Goal: Task Accomplishment & Management: Use online tool/utility

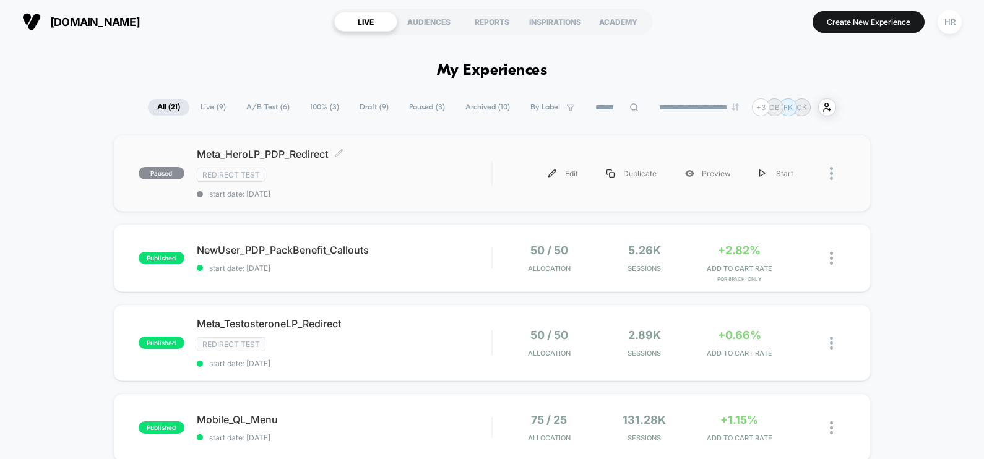
scroll to position [141, 0]
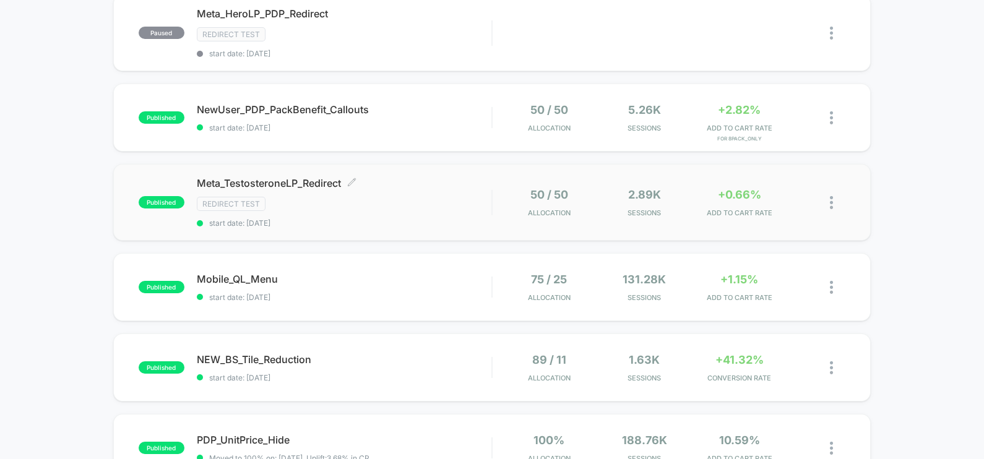
click at [442, 200] on div "Redirect Test" at bounding box center [344, 204] width 295 height 14
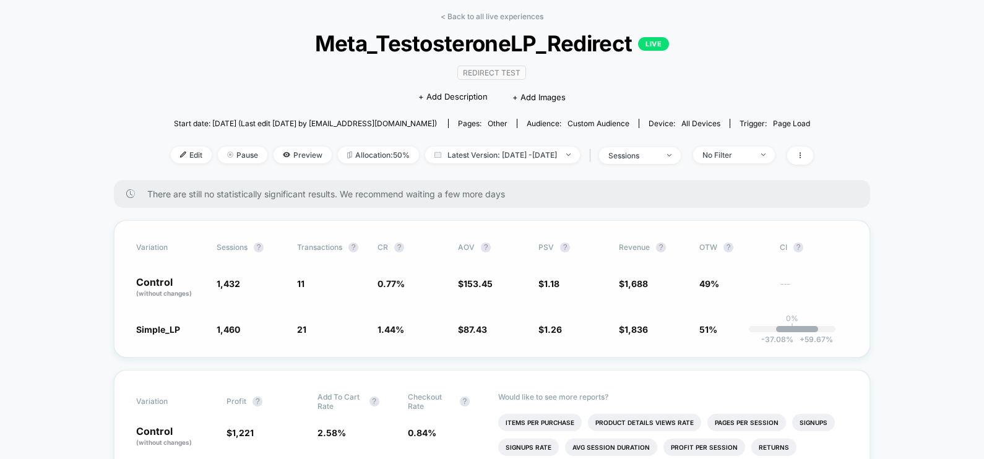
scroll to position [52, 0]
click at [287, 163] on div "< Back to all live experiences Meta_TestosteroneLP_Redirect LIVE Redirect Test …" at bounding box center [492, 96] width 643 height 168
click at [288, 158] on span "Preview" at bounding box center [303, 155] width 58 height 17
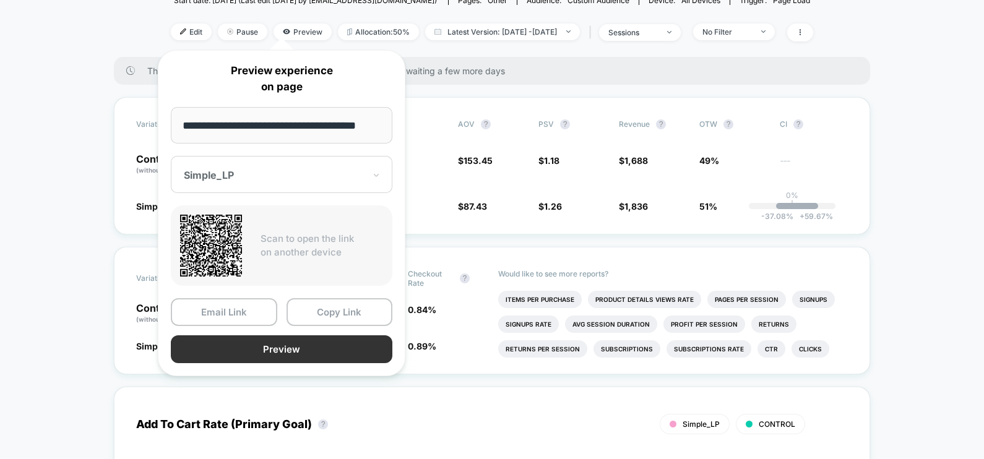
scroll to position [0, 0]
click at [303, 344] on button "Preview" at bounding box center [282, 350] width 222 height 28
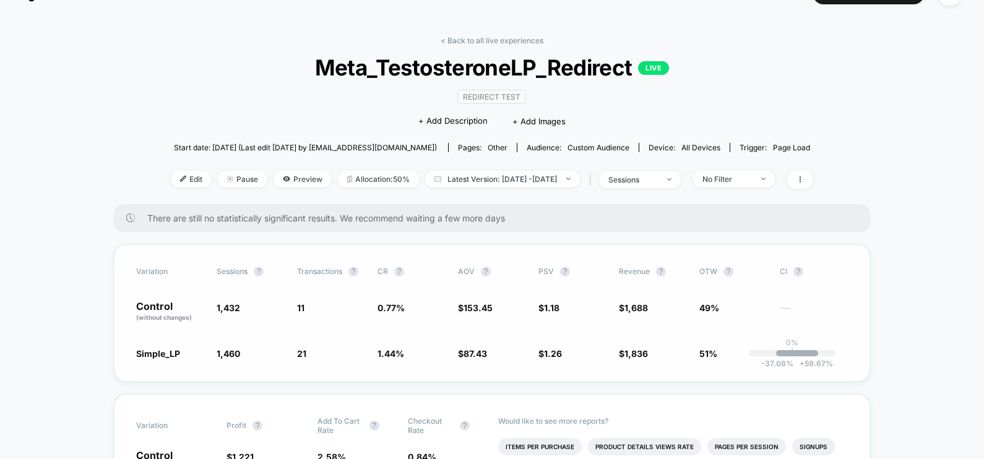
scroll to position [28, 0]
click at [283, 180] on icon at bounding box center [286, 179] width 7 height 7
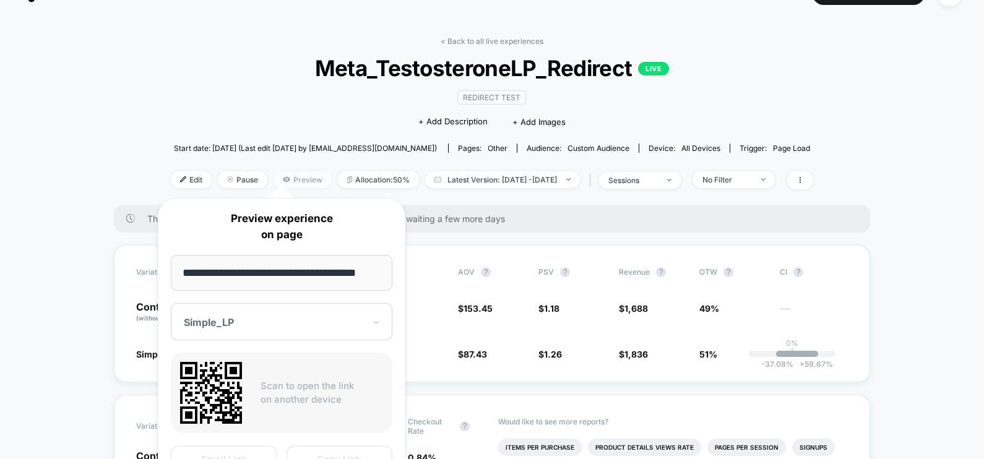
scroll to position [0, 9]
click at [264, 330] on div "Simple_LP" at bounding box center [274, 323] width 183 height 15
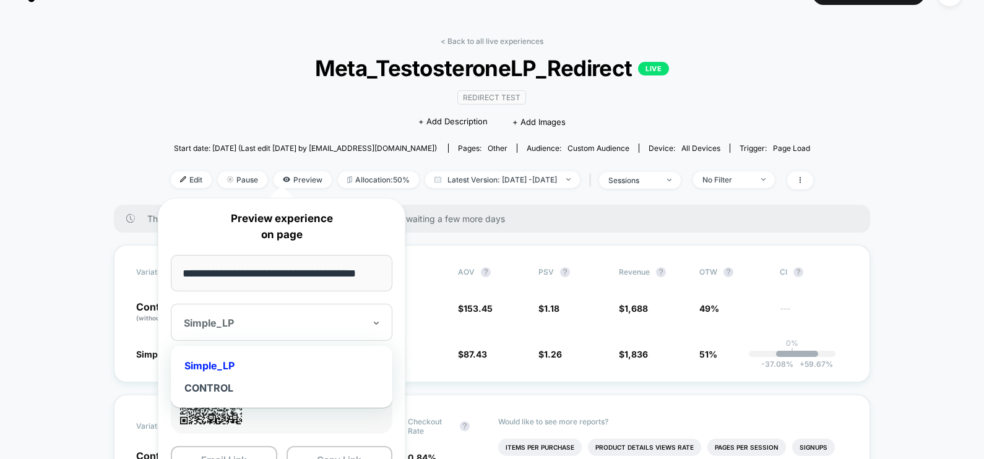
scroll to position [0, 0]
click at [246, 388] on div "CONTROL" at bounding box center [281, 388] width 209 height 22
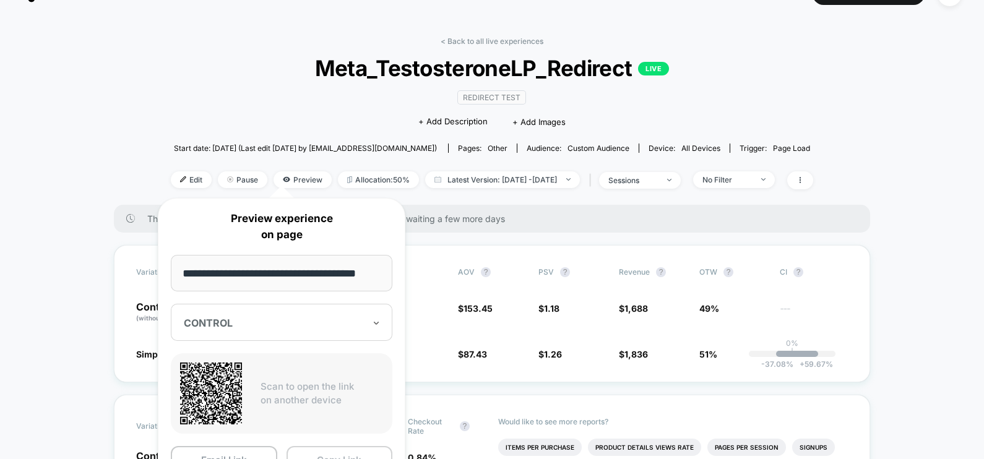
click at [328, 454] on button "Copy Link" at bounding box center [340, 460] width 106 height 28
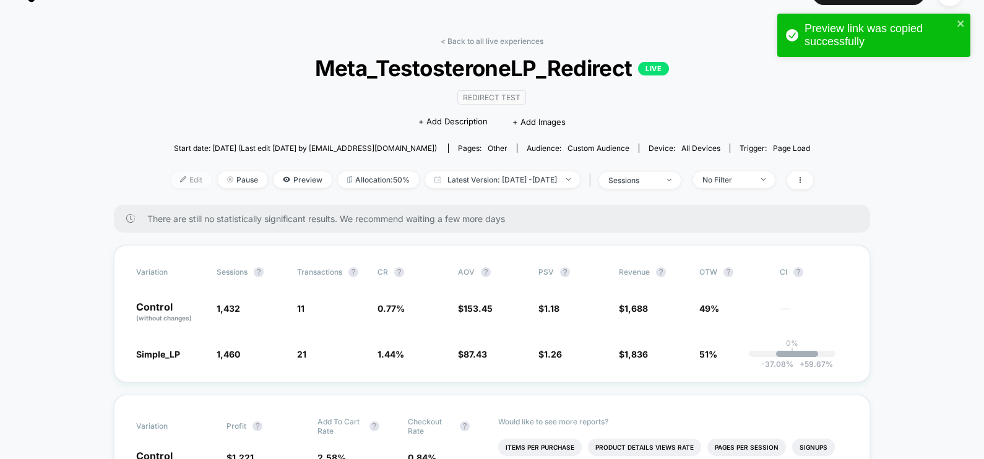
click at [175, 178] on span "Edit" at bounding box center [191, 179] width 41 height 17
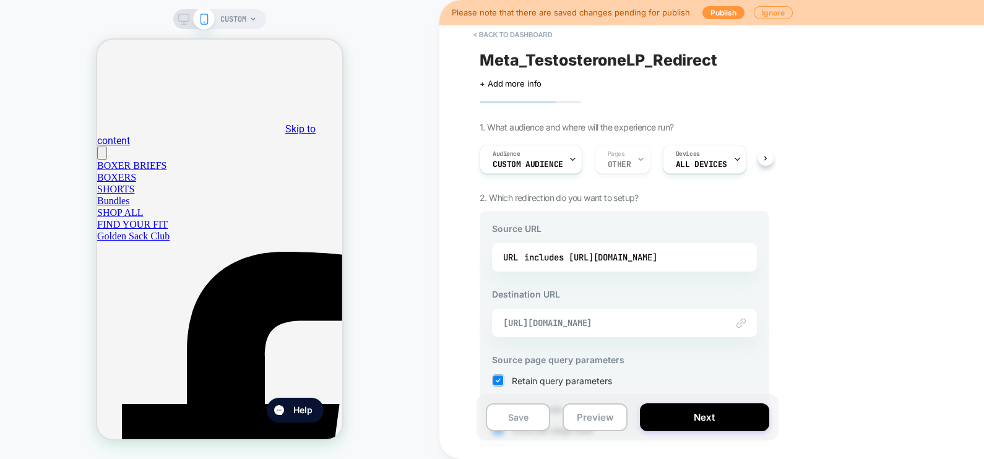
click at [651, 323] on span "[URL][DOMAIN_NAME]" at bounding box center [609, 323] width 212 height 11
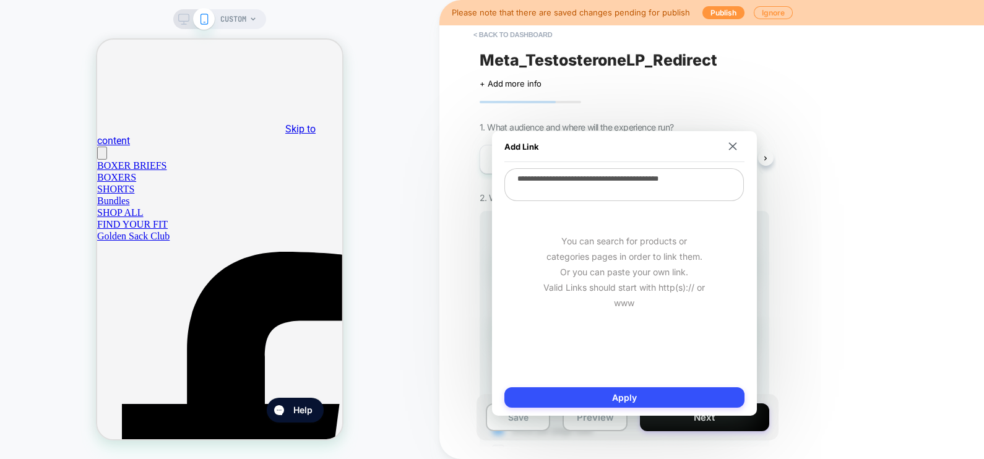
click at [649, 180] on textarea "**********" at bounding box center [625, 184] width 240 height 33
click at [872, 135] on div "< back to dashboard Meta_TestosteroneLP_Redirect Click to edit experience detai…" at bounding box center [712, 229] width 545 height 459
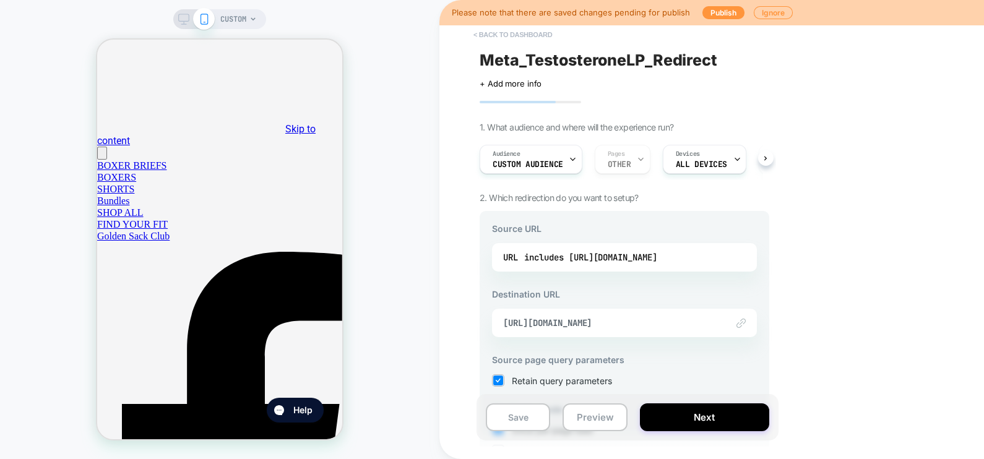
click at [518, 33] on button "< back to dashboard" at bounding box center [512, 35] width 91 height 20
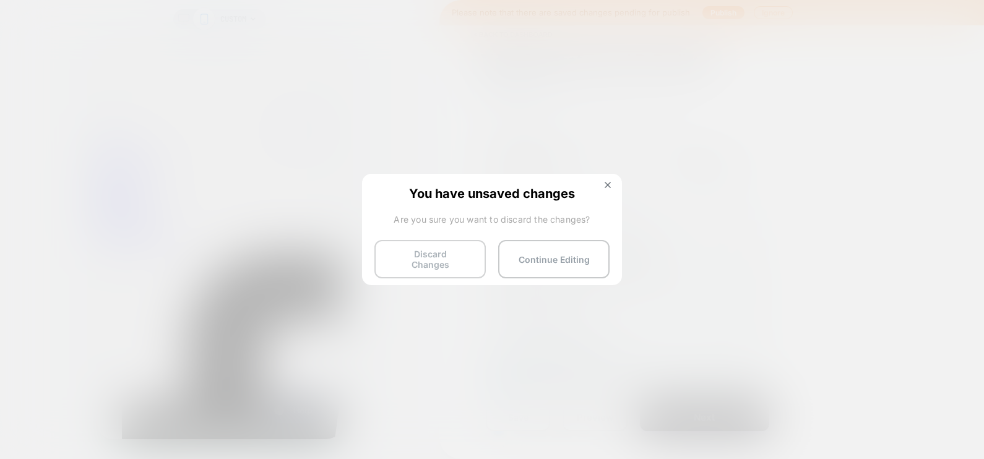
click at [457, 249] on button "Discard Changes" at bounding box center [430, 259] width 111 height 38
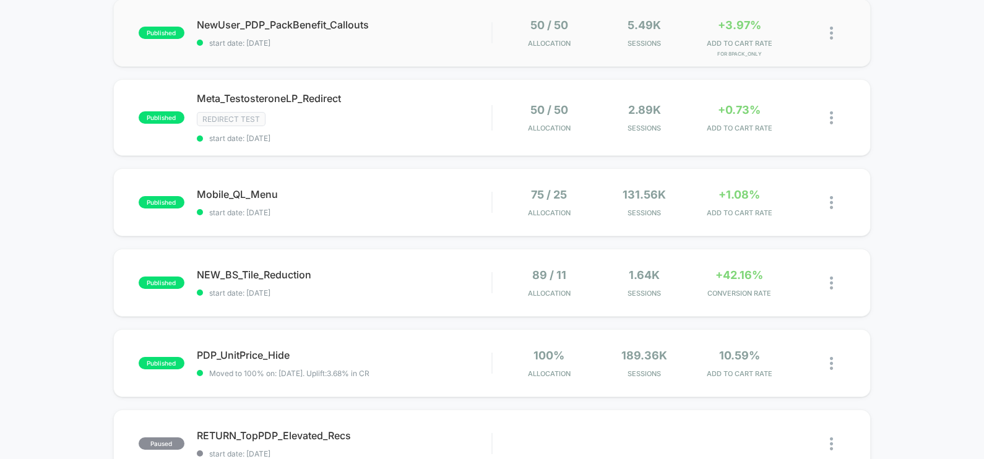
scroll to position [224, 0]
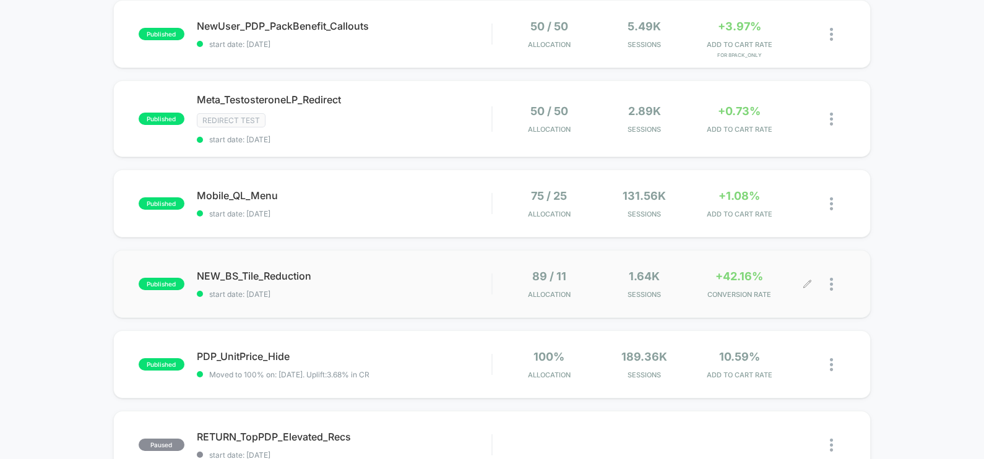
click at [835, 285] on div at bounding box center [837, 284] width 15 height 29
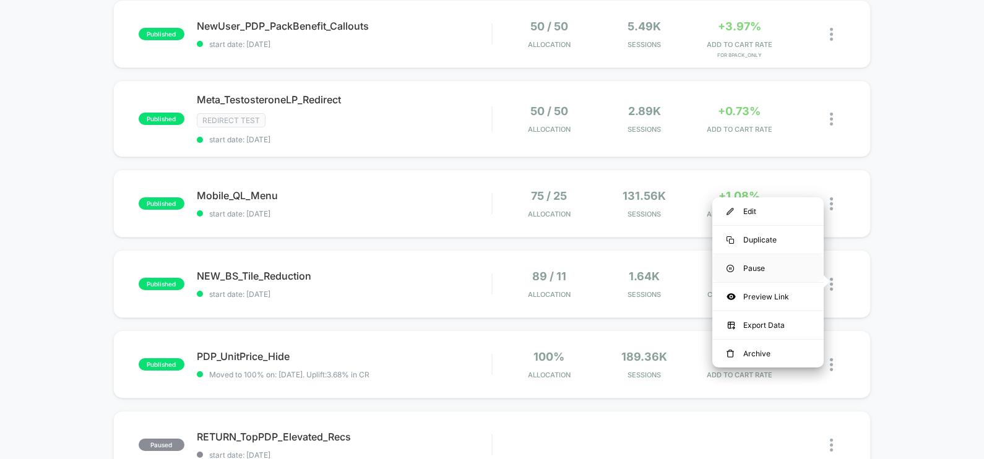
click at [789, 268] on div "Pause" at bounding box center [768, 268] width 111 height 28
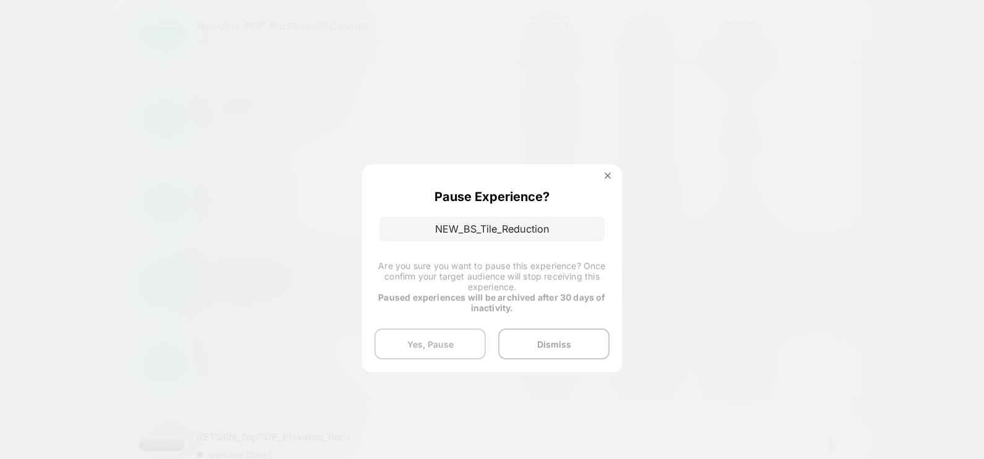
click at [430, 345] on button "Yes, Pause" at bounding box center [430, 344] width 111 height 31
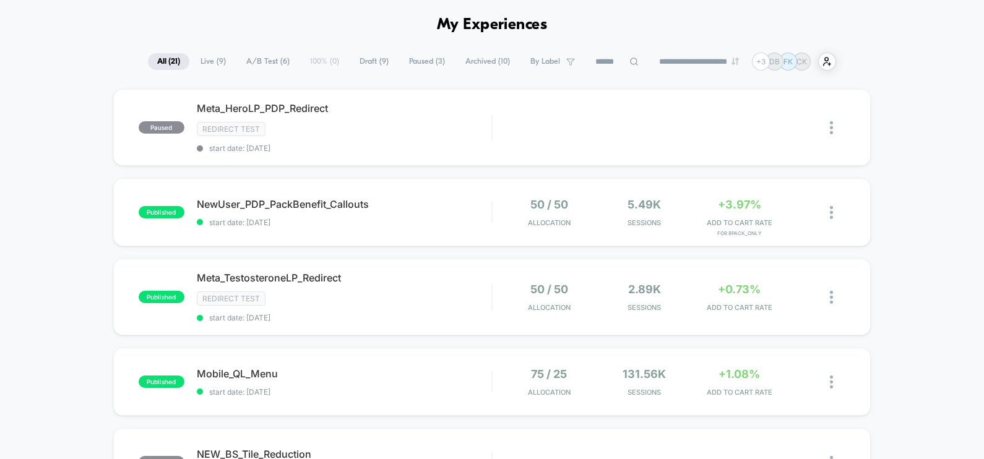
scroll to position [43, 0]
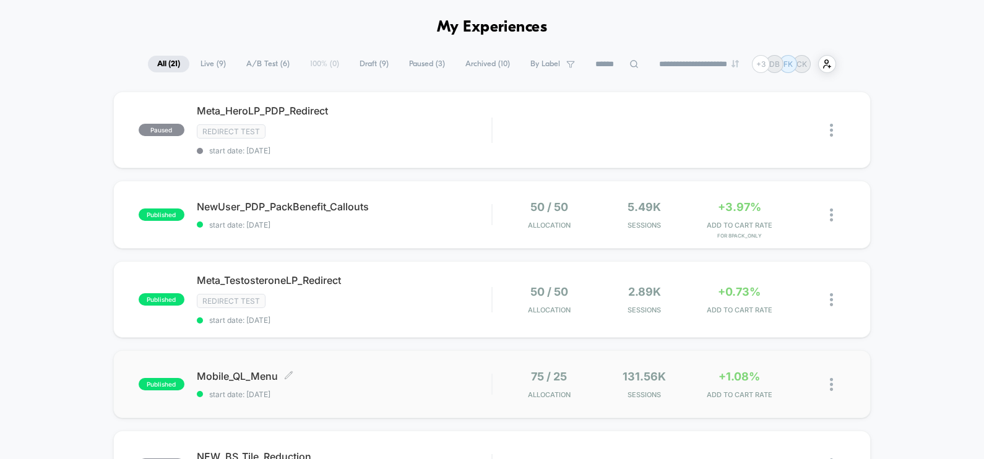
click at [443, 381] on div "Mobile_QL_Menu Click to edit experience details Click to edit experience detail…" at bounding box center [344, 384] width 295 height 29
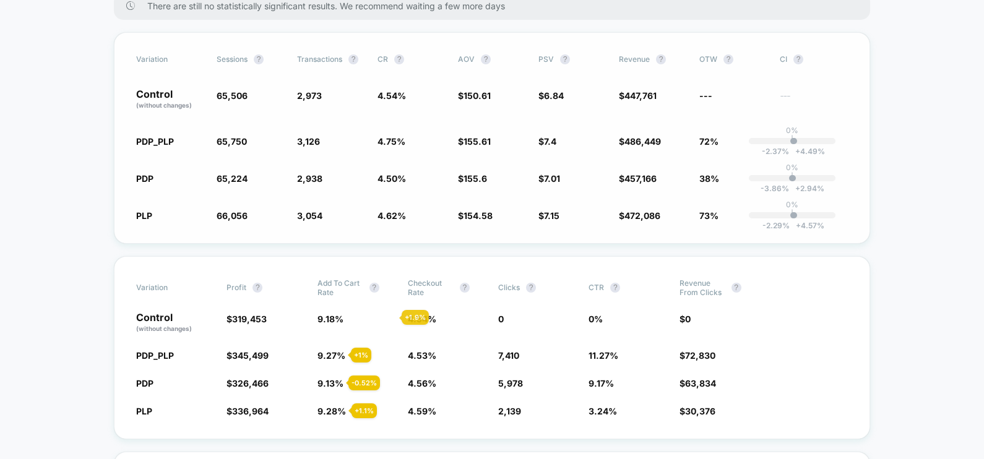
scroll to position [222, 0]
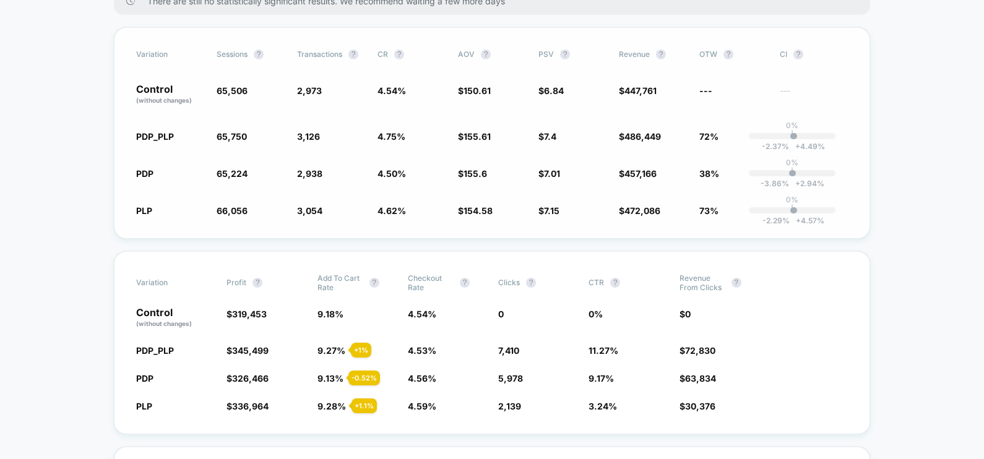
drag, startPoint x: 604, startPoint y: 405, endPoint x: 551, endPoint y: 223, distance: 188.9
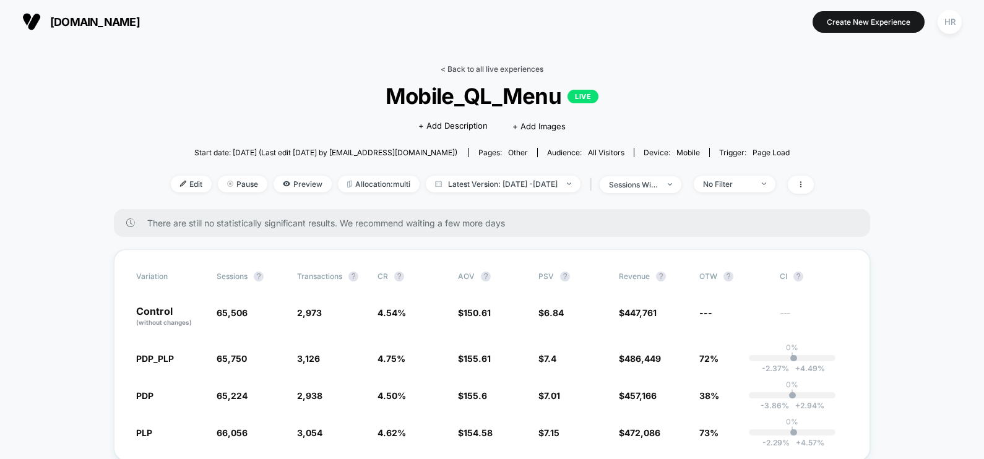
click at [488, 66] on link "< Back to all live experiences" at bounding box center [492, 68] width 103 height 9
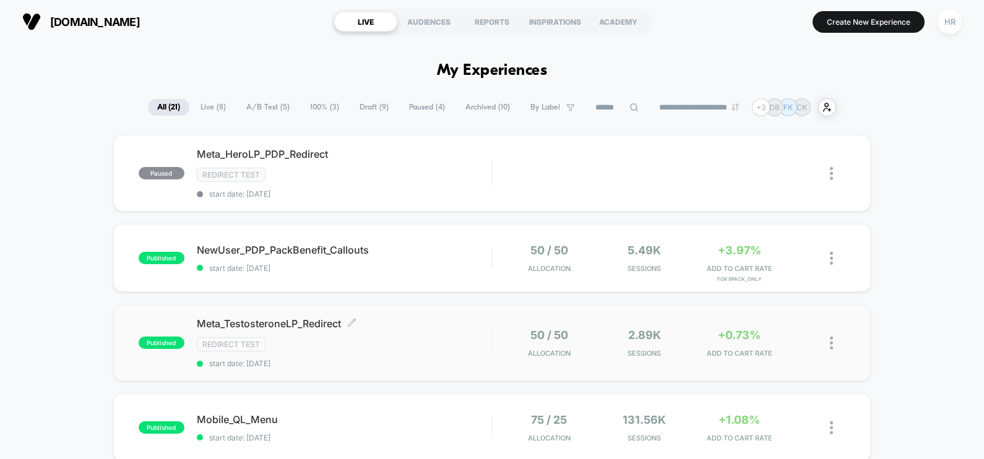
click at [454, 341] on div "Redirect Test" at bounding box center [344, 344] width 295 height 14
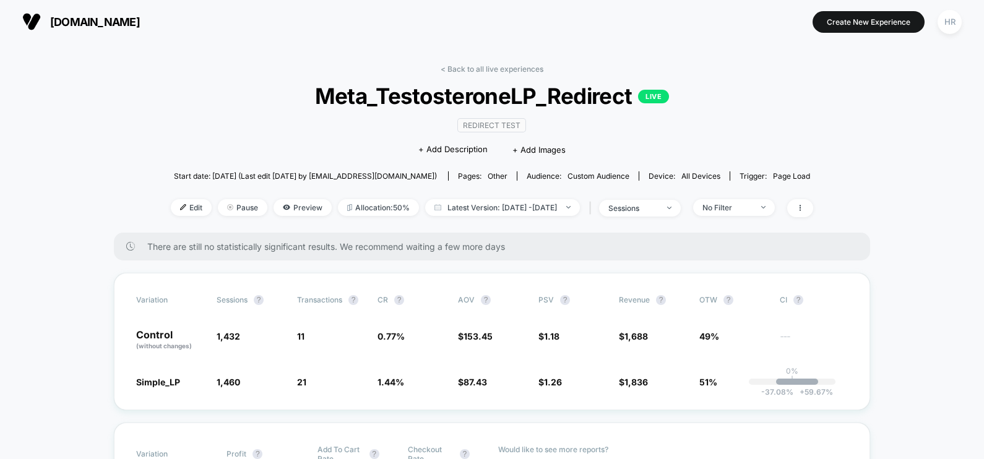
click at [509, 69] on link "< Back to all live experiences" at bounding box center [492, 68] width 103 height 9
